Goal: Task Accomplishment & Management: Manage account settings

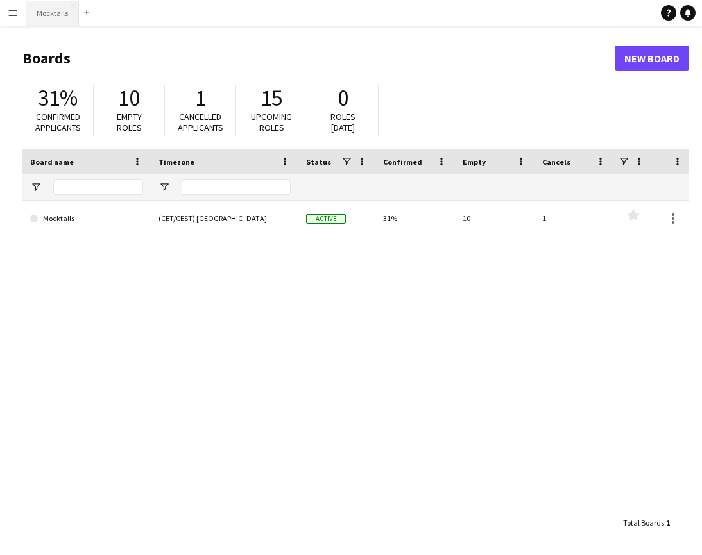
click at [38, 10] on button "Mocktails Close" at bounding box center [52, 13] width 53 height 25
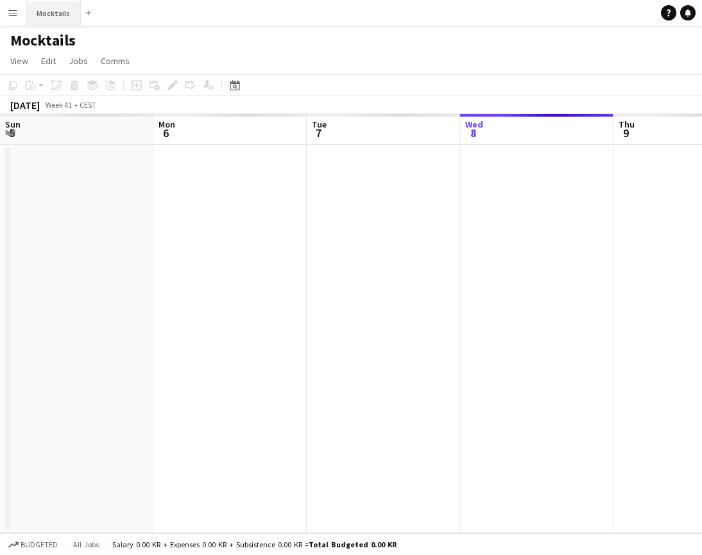
scroll to position [0, 307]
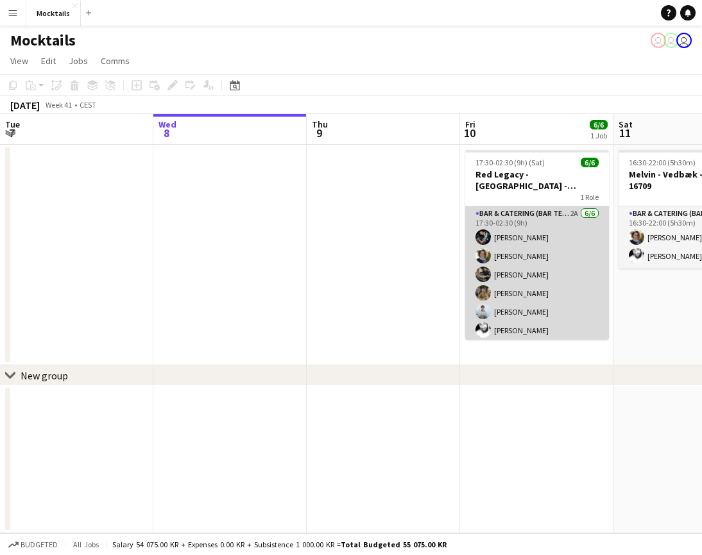
click at [530, 254] on app-card-role "Bar & Catering (Bar Tender) 2A [DATE] 17:30-02:30 (9h) [PERSON_NAME] [PERSON_NA…" at bounding box center [537, 275] width 144 height 137
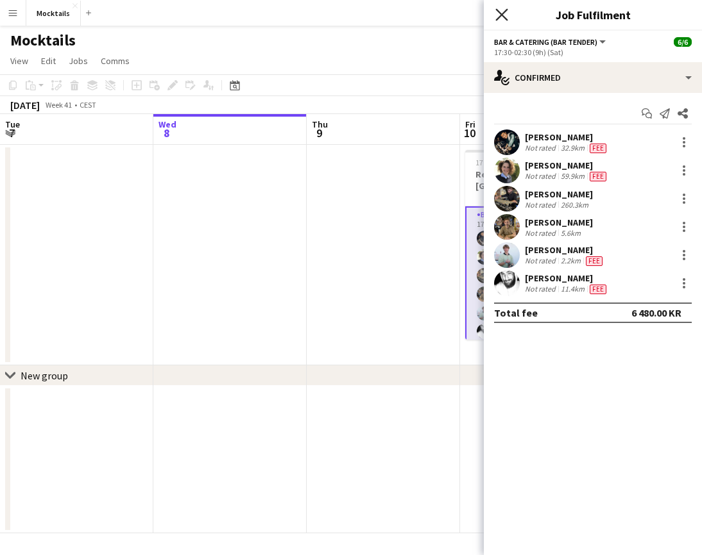
click at [505, 18] on icon at bounding box center [501, 14] width 12 height 12
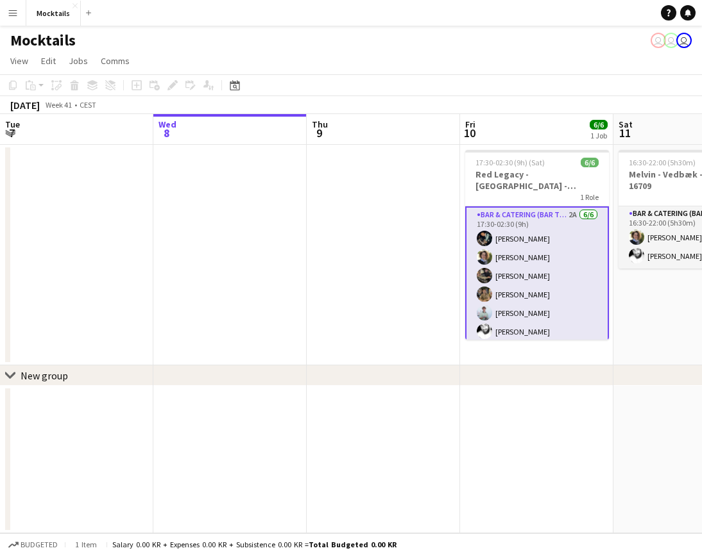
click at [554, 50] on app-page-menu "View Day view expanded Day view collapsed Month view Date picker Jump to [DATE]…" at bounding box center [351, 62] width 702 height 24
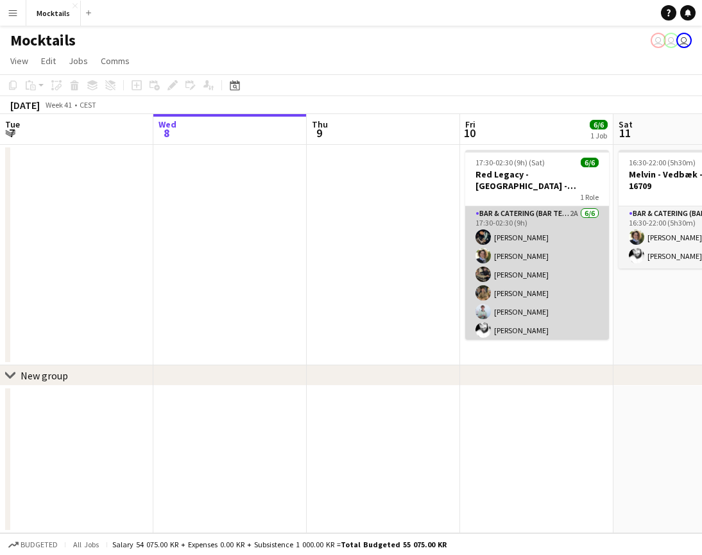
click at [545, 273] on app-card-role "Bar & Catering (Bar Tender) 2A [DATE] 17:30-02:30 (9h) [PERSON_NAME] [PERSON_NA…" at bounding box center [537, 275] width 144 height 137
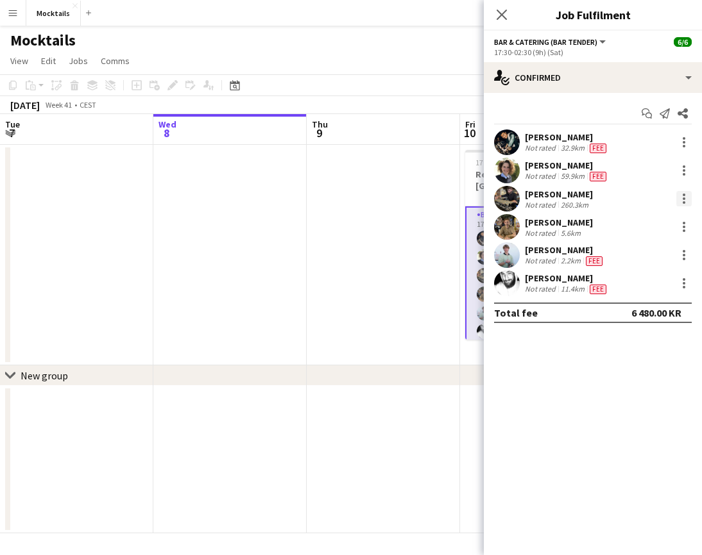
click at [682, 198] on div at bounding box center [683, 198] width 15 height 15
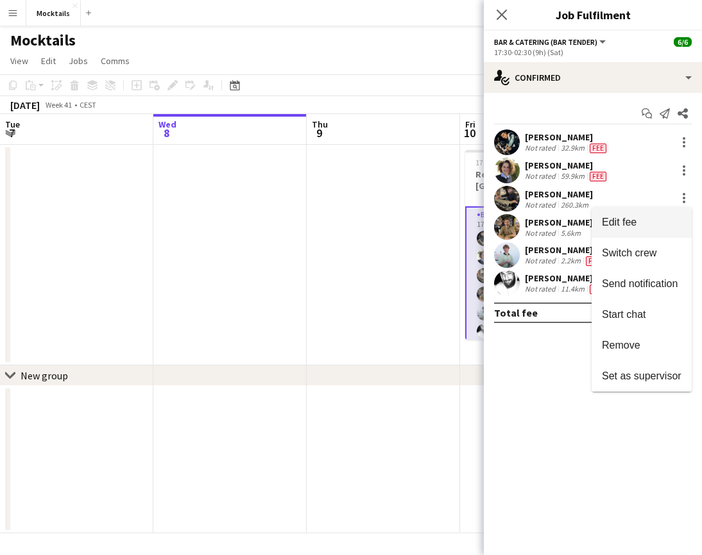
click at [659, 217] on span "Edit fee" at bounding box center [642, 223] width 80 height 12
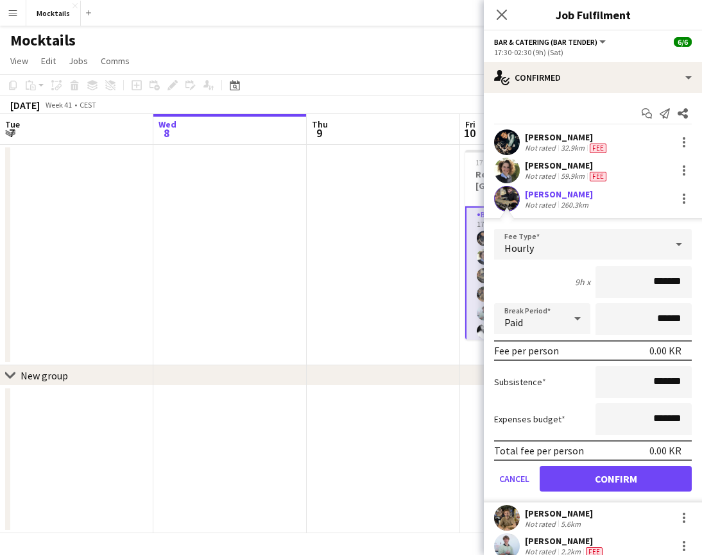
click at [539, 199] on div "[PERSON_NAME]" at bounding box center [559, 195] width 68 height 12
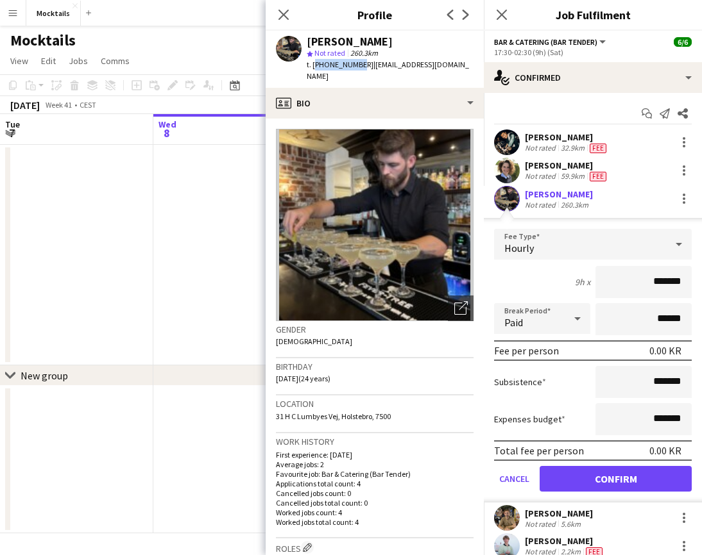
drag, startPoint x: 313, startPoint y: 66, endPoint x: 355, endPoint y: 66, distance: 41.7
click at [355, 66] on span "t. [PHONE_NUMBER]" at bounding box center [340, 65] width 67 height 10
copy span "[PHONE_NUMBER]"
click at [410, 38] on div "[PERSON_NAME]" at bounding box center [390, 42] width 167 height 12
click at [284, 11] on icon "Close pop-in" at bounding box center [283, 14] width 12 height 12
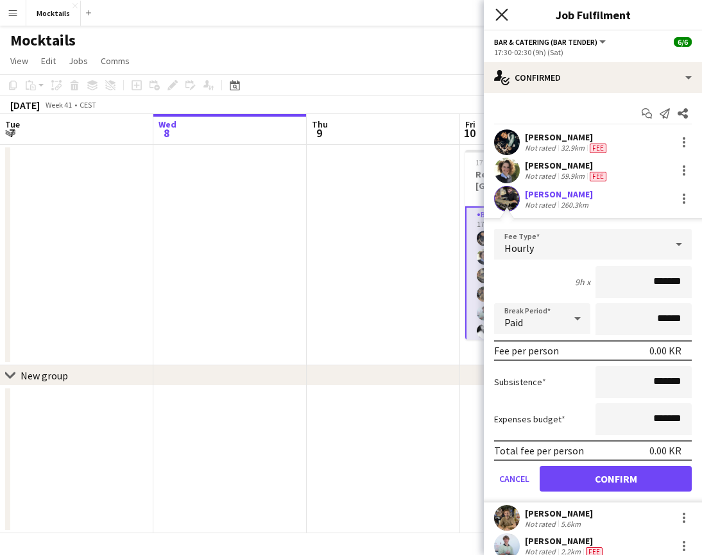
click at [500, 20] on icon "Close pop-in" at bounding box center [501, 14] width 12 height 12
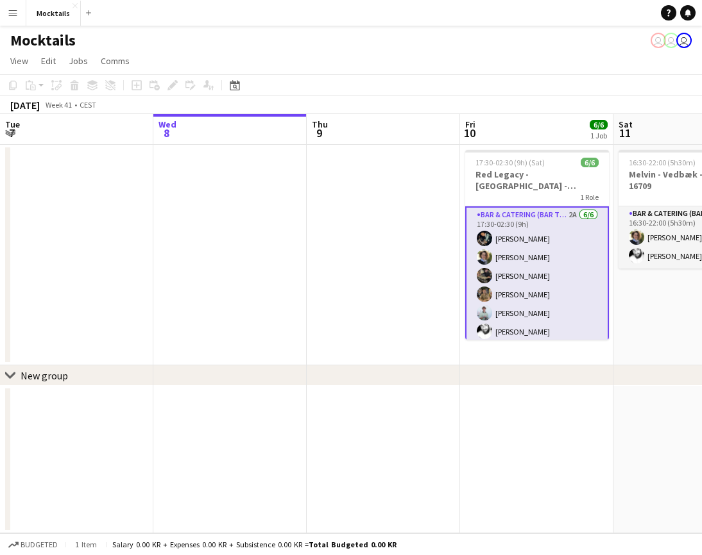
click at [659, 325] on app-date-cell "16:30-22:00 (5h30m) 2/2 [PERSON_NAME] - Vedbæk - Ordrenr. 16709 1 Role Bar & Ca…" at bounding box center [689, 255] width 153 height 221
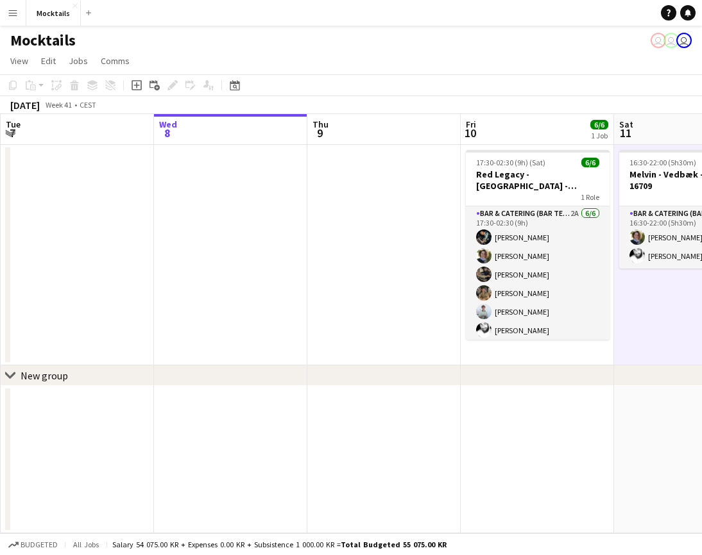
click at [450, 220] on app-date-cell at bounding box center [383, 255] width 153 height 221
